Goal: Navigation & Orientation: Find specific page/section

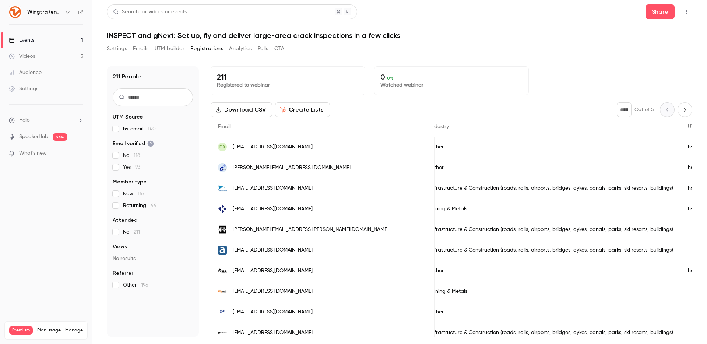
scroll to position [0, 610]
click at [463, 30] on header "Search for videos or events Share INSPECT and gNext: Set up, fly and deliver la…" at bounding box center [400, 21] width 586 height 35
click at [121, 49] on button "Settings" at bounding box center [117, 49] width 20 height 12
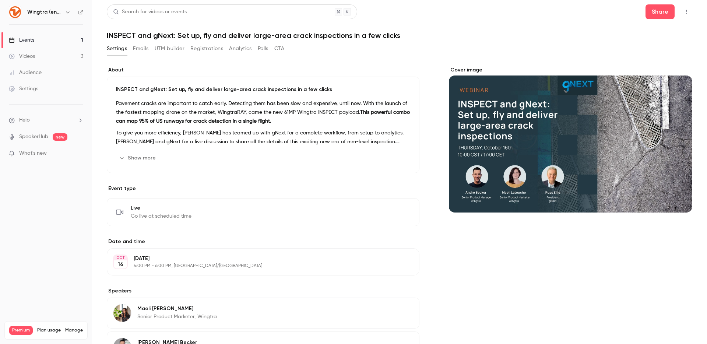
click at [68, 57] on link "Videos 3" at bounding box center [46, 56] width 92 height 16
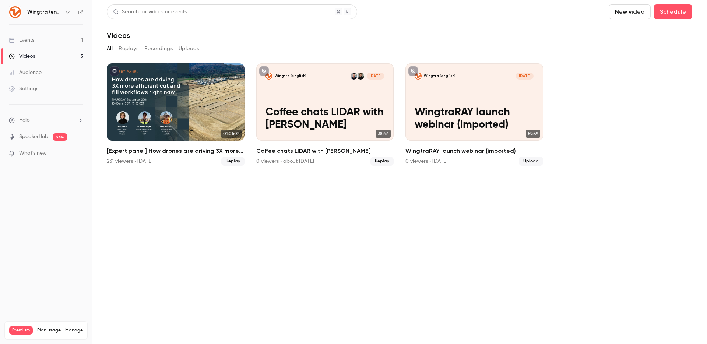
click at [67, 40] on link "Events 1" at bounding box center [46, 40] width 92 height 16
